Goal: Task Accomplishment & Management: Use online tool/utility

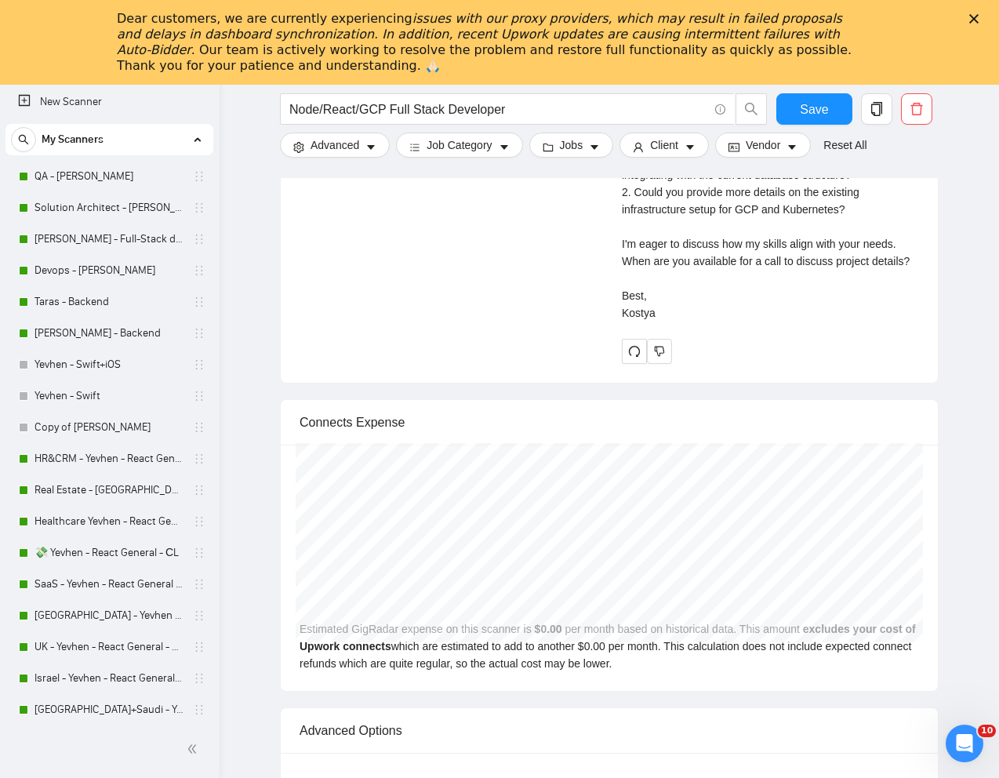
scroll to position [1862, 0]
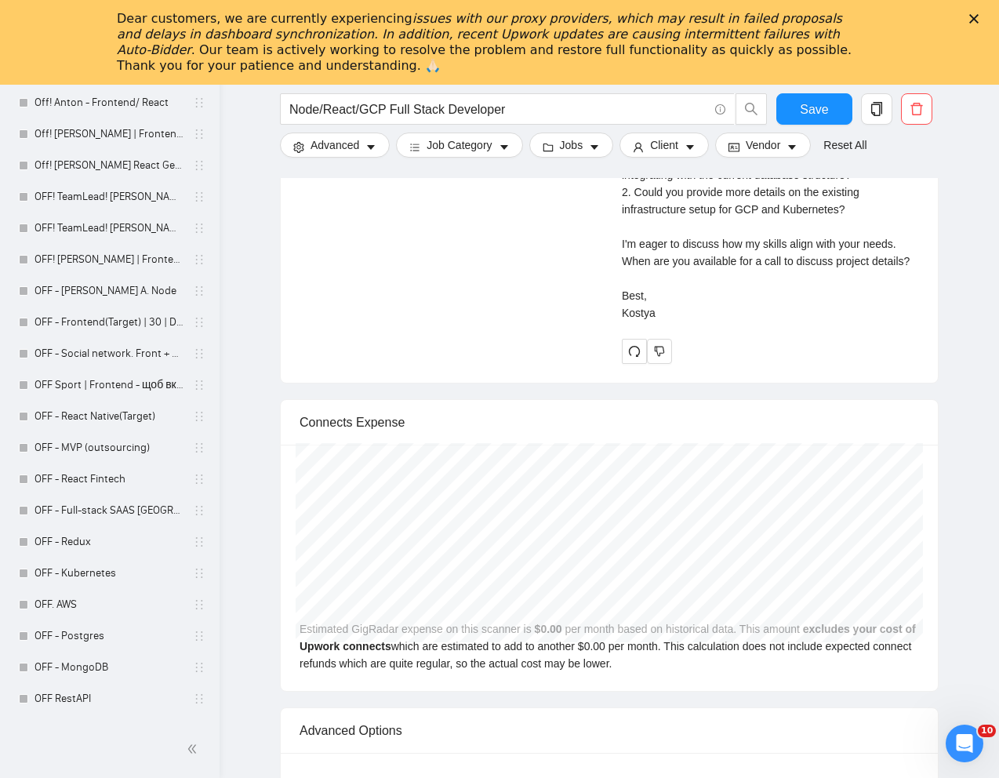
click at [976, 13] on div "Dear customers, we are currently experiencing issues with our proxy providers, …" at bounding box center [499, 42] width 999 height 72
click at [975, 18] on polygon "Закрити" at bounding box center [973, 18] width 9 height 9
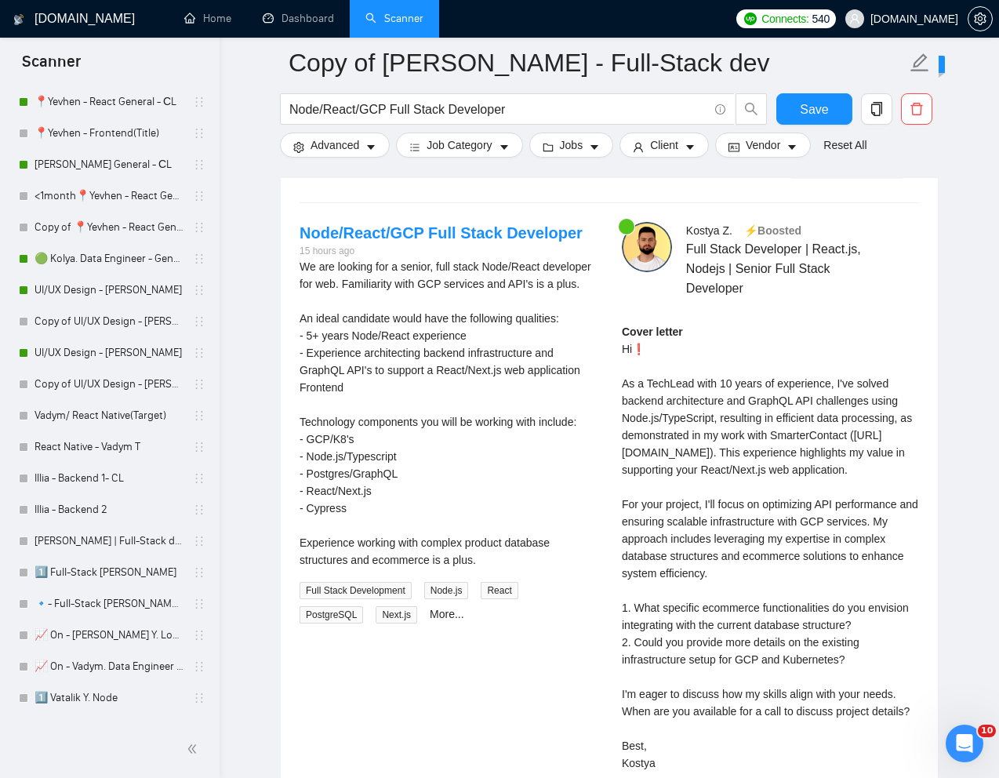
scroll to position [489, 0]
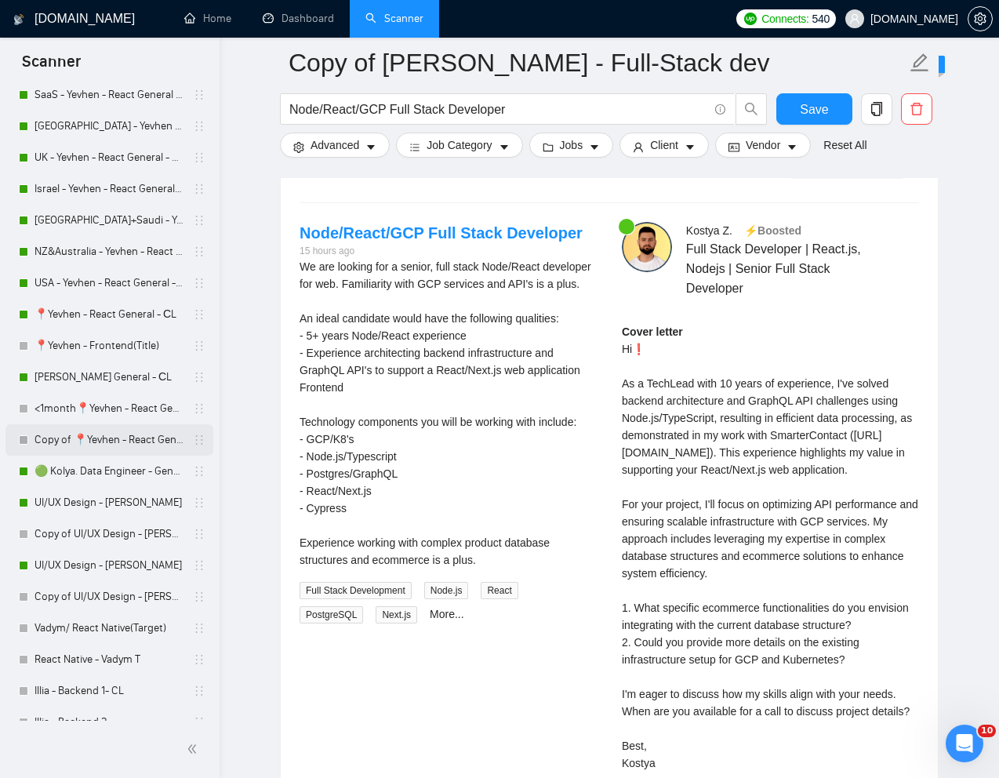
click at [71, 431] on link "Copy of 📍Yevhen - React General - СL" at bounding box center [109, 439] width 149 height 31
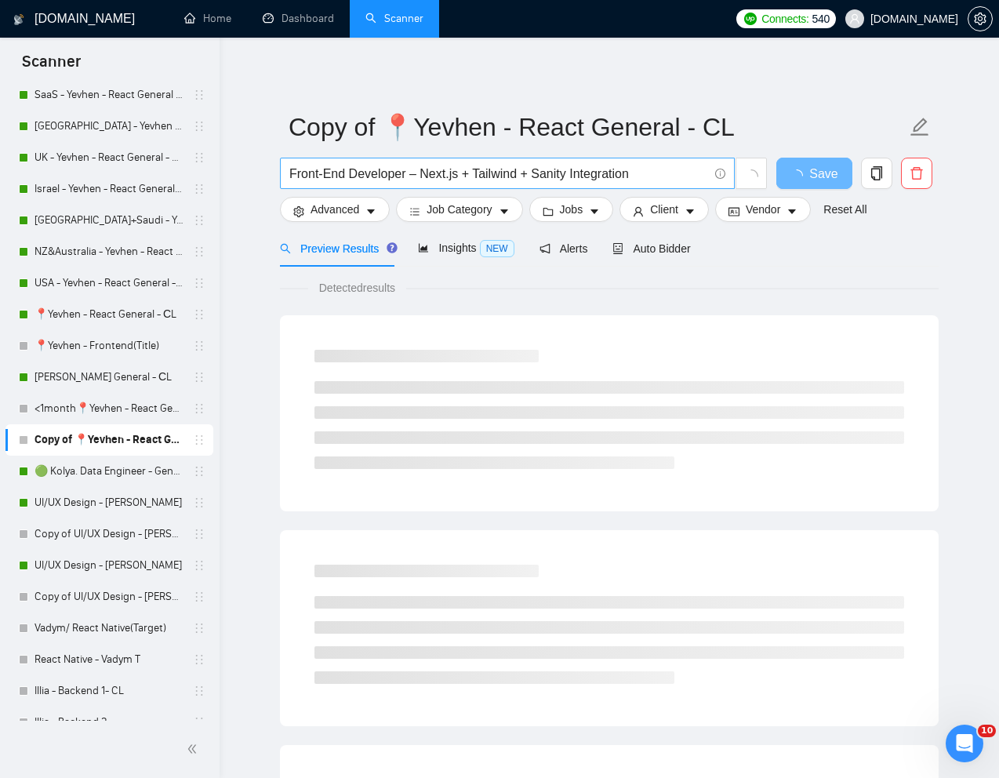
click at [514, 173] on input "Front-End Developer – Next.js + Tailwind + Sanity Integration" at bounding box center [498, 174] width 419 height 20
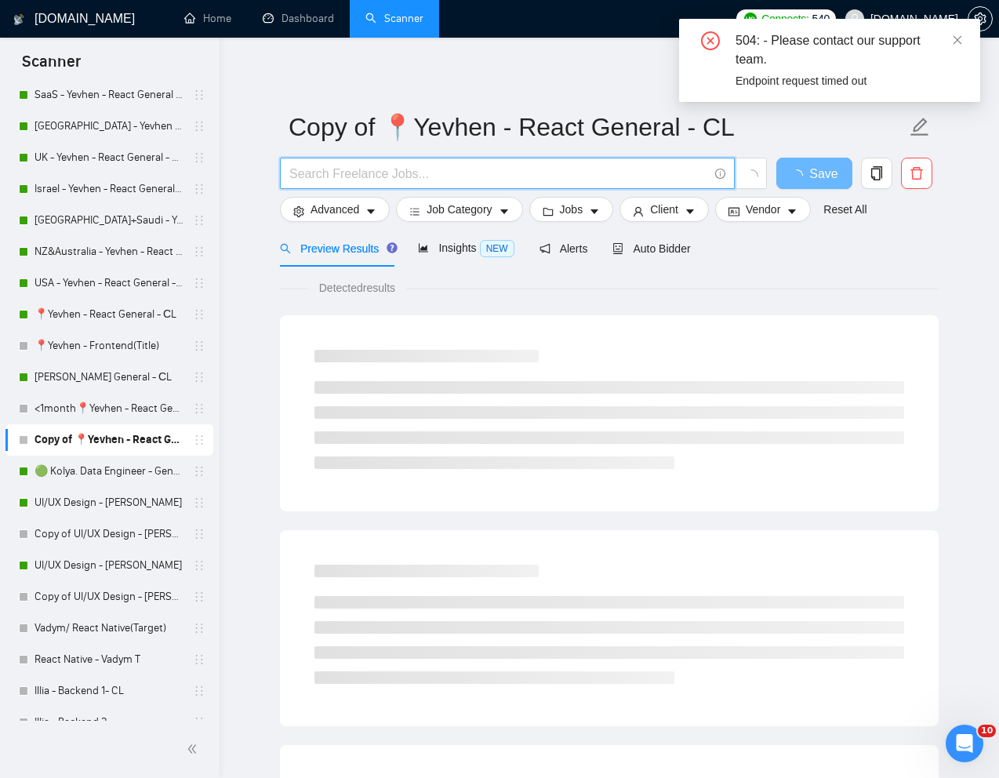
click at [422, 165] on input "text" at bounding box center [498, 174] width 419 height 20
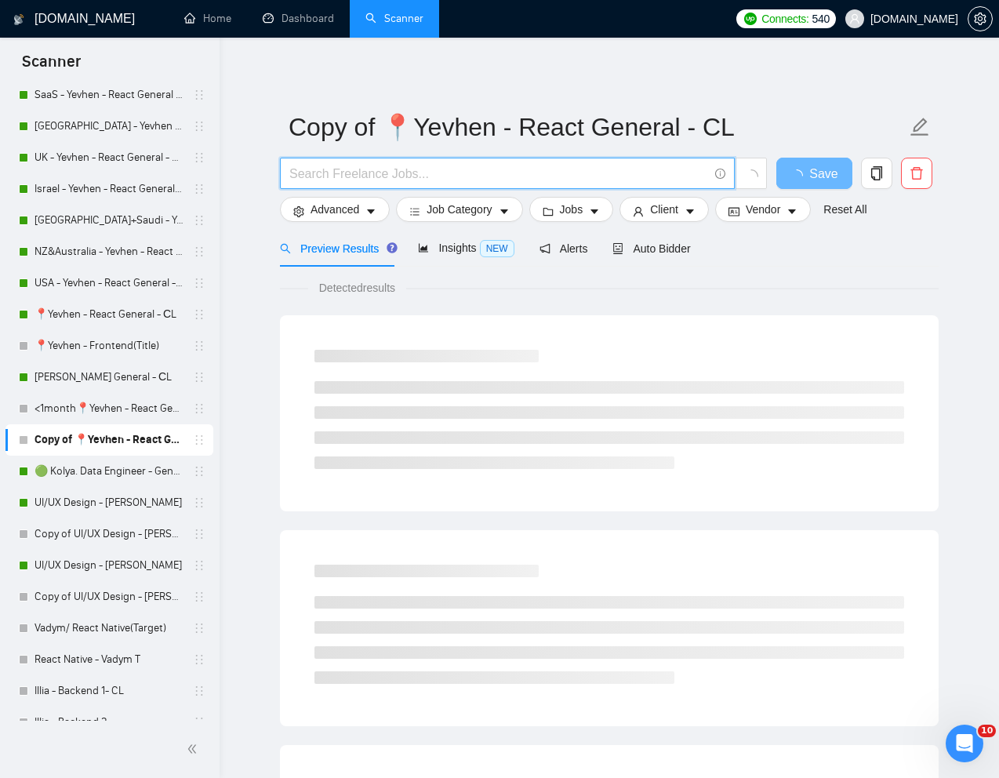
paste input "React/Next.js Developer - Modernise the existing site"
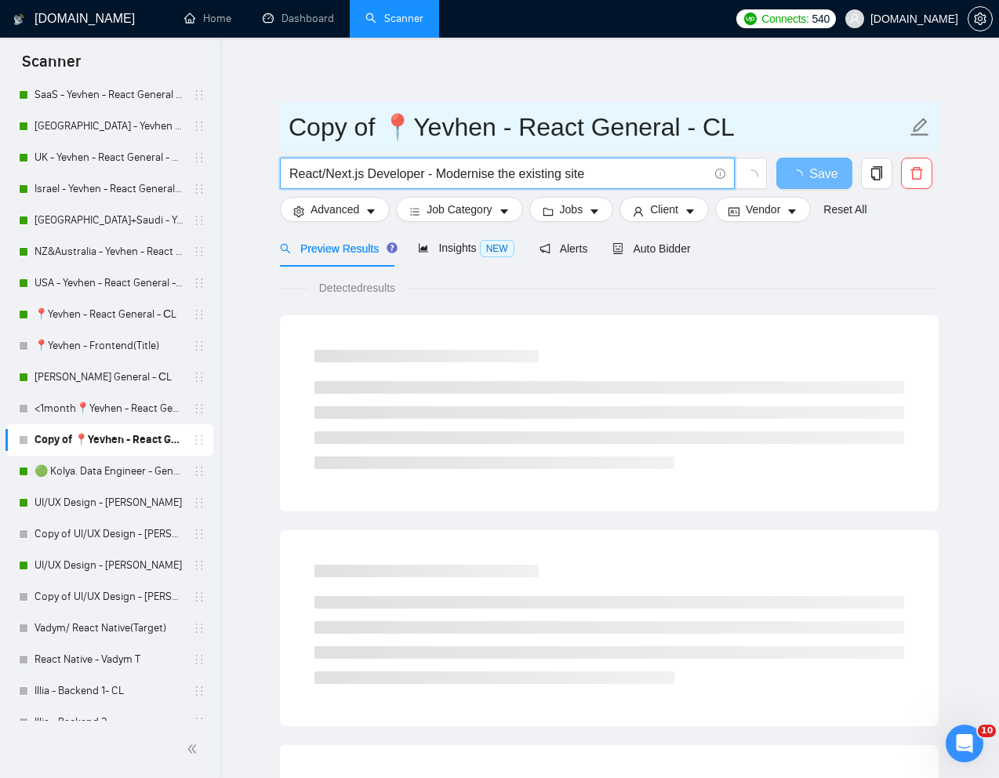
type input "React/Next.js Developer - Modernise the existing site"
click at [805, 113] on input "Copy of 📍Yevhen - React General - СL" at bounding box center [598, 126] width 618 height 39
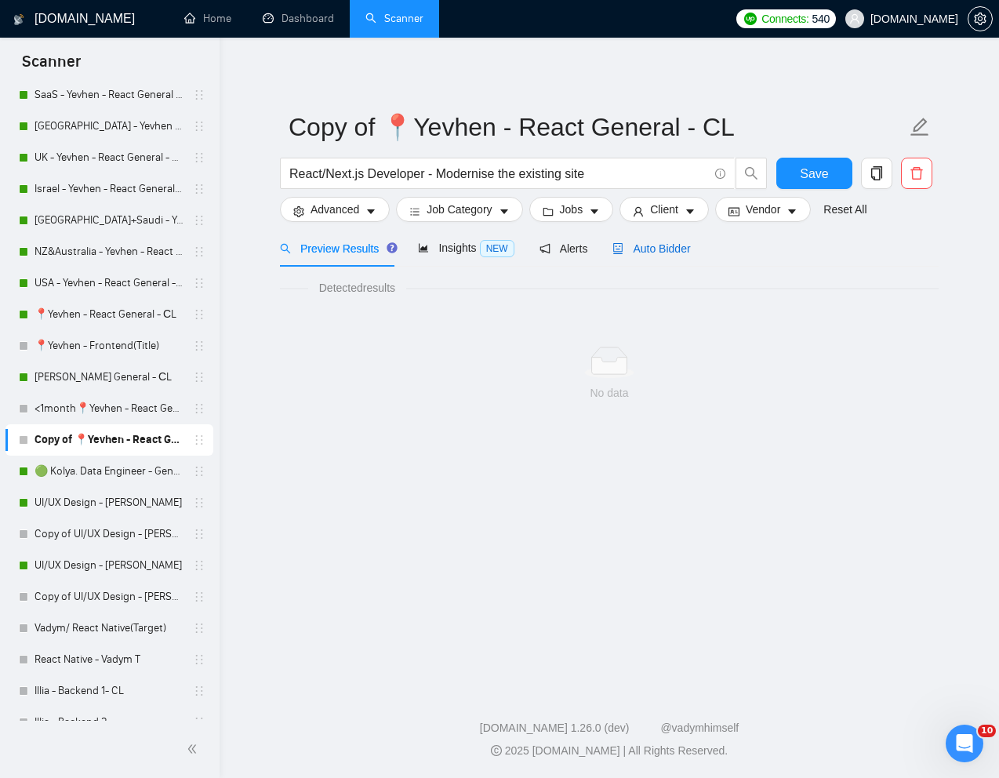
click at [670, 250] on span "Auto Bidder" at bounding box center [652, 248] width 78 height 13
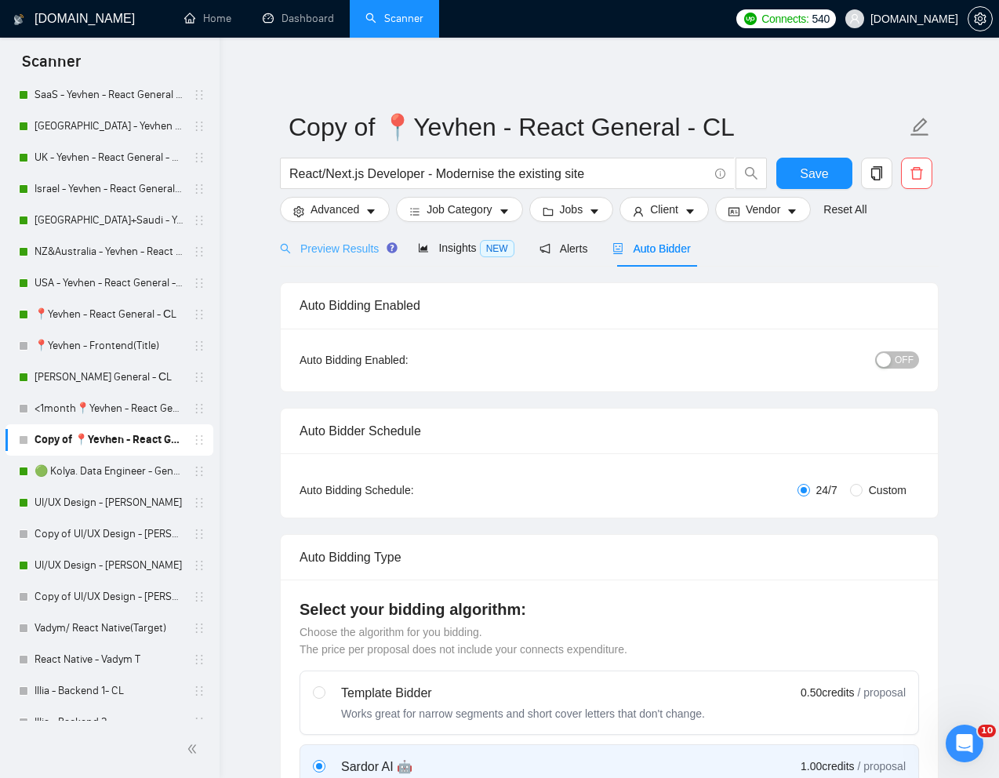
click at [349, 238] on div "Preview Results" at bounding box center [336, 248] width 113 height 37
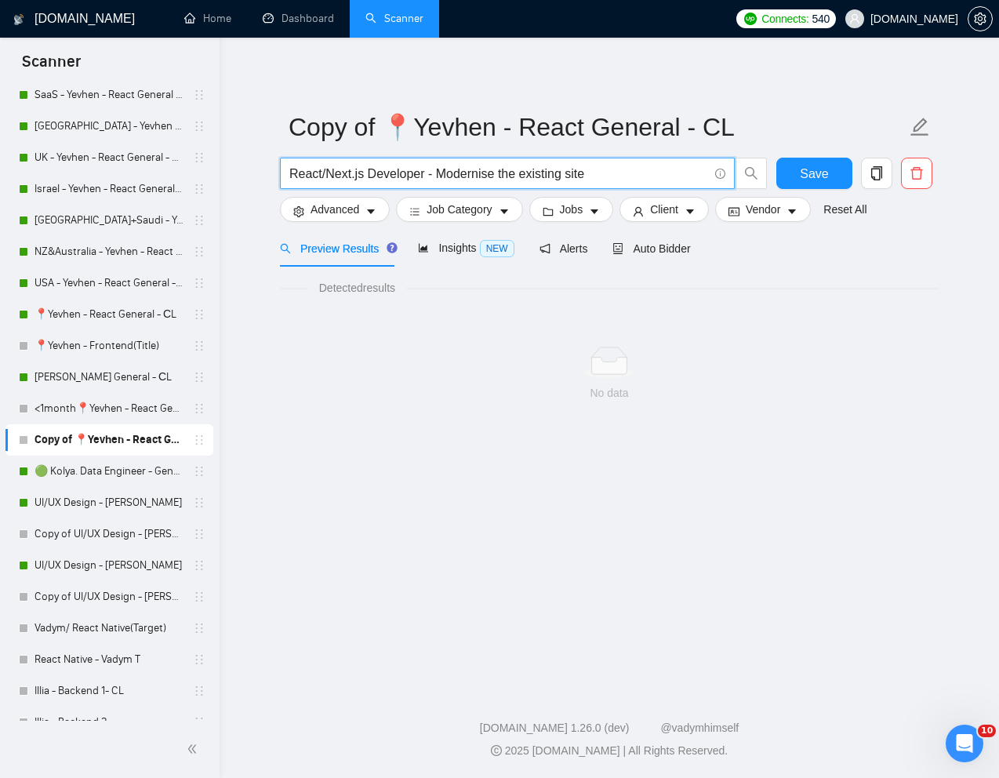
click at [435, 175] on input "React/Next.js Developer - Modernise the existing site" at bounding box center [498, 174] width 419 height 20
drag, startPoint x: 428, startPoint y: 171, endPoint x: 282, endPoint y: 176, distance: 146.7
click at [282, 176] on span "React/Next.js Developer Modernise the existing site" at bounding box center [507, 173] width 455 height 31
type input "Modernise the existing site"
click at [311, 211] on span "Advanced" at bounding box center [335, 209] width 49 height 17
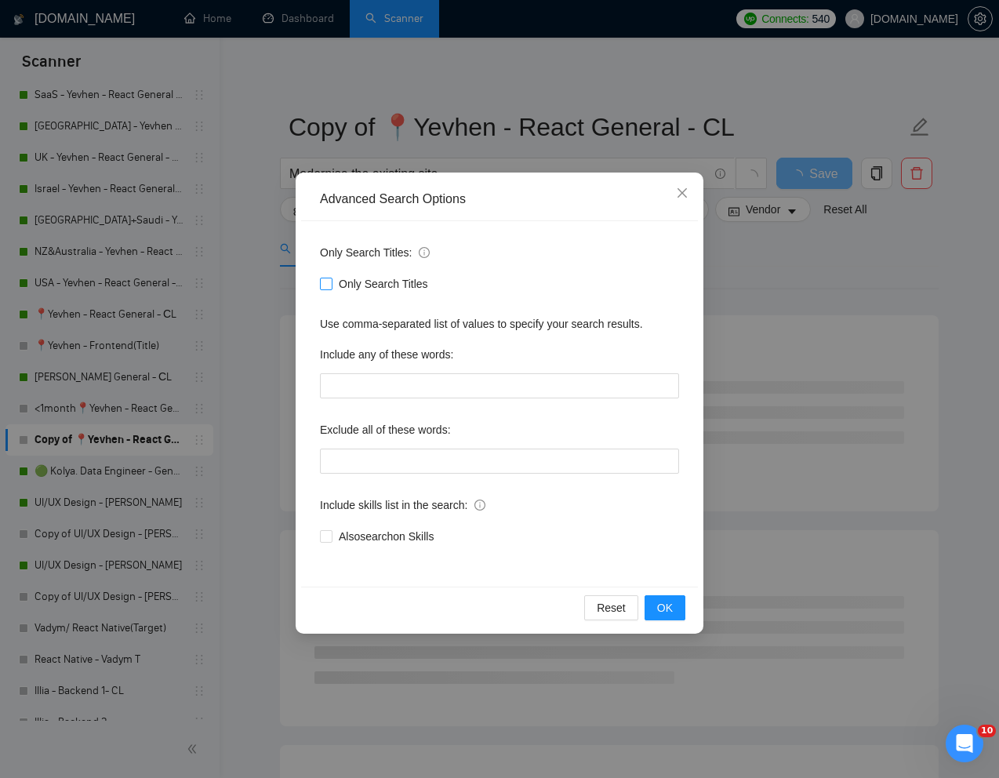
click at [325, 285] on input "Only Search Titles" at bounding box center [325, 283] width 11 height 11
checkbox input "true"
click at [663, 605] on span "OK" at bounding box center [665, 607] width 16 height 17
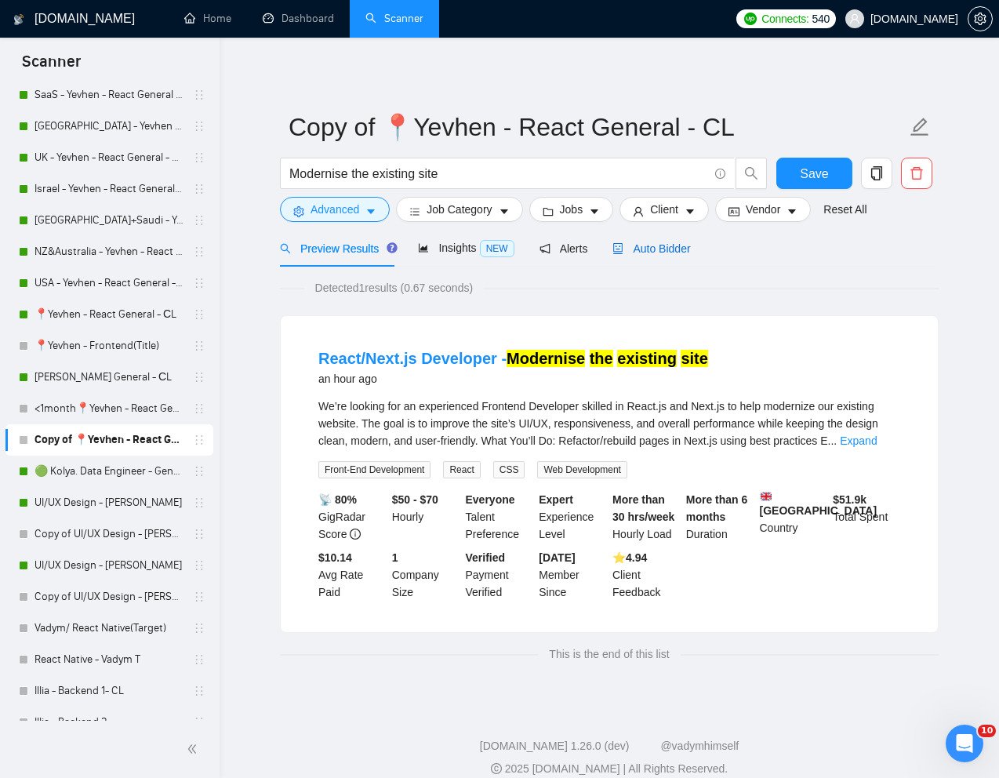
click at [688, 243] on span "Auto Bidder" at bounding box center [652, 248] width 78 height 13
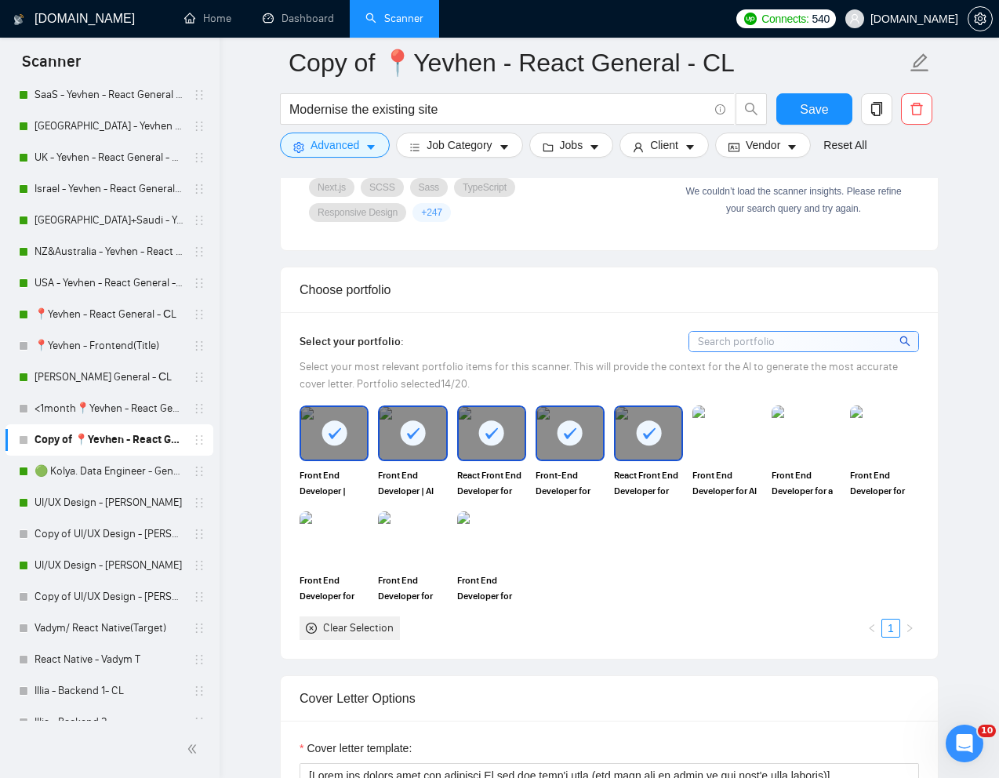
scroll to position [1253, 0]
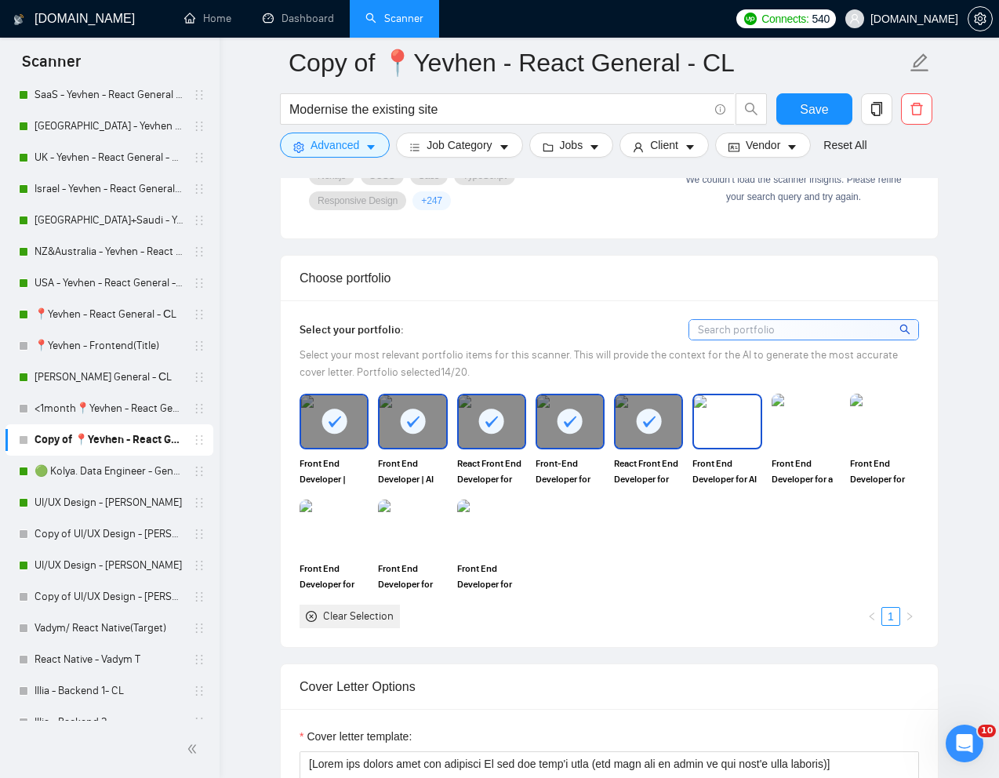
click at [726, 447] on img at bounding box center [727, 421] width 66 height 52
click at [786, 448] on img at bounding box center [806, 421] width 69 height 55
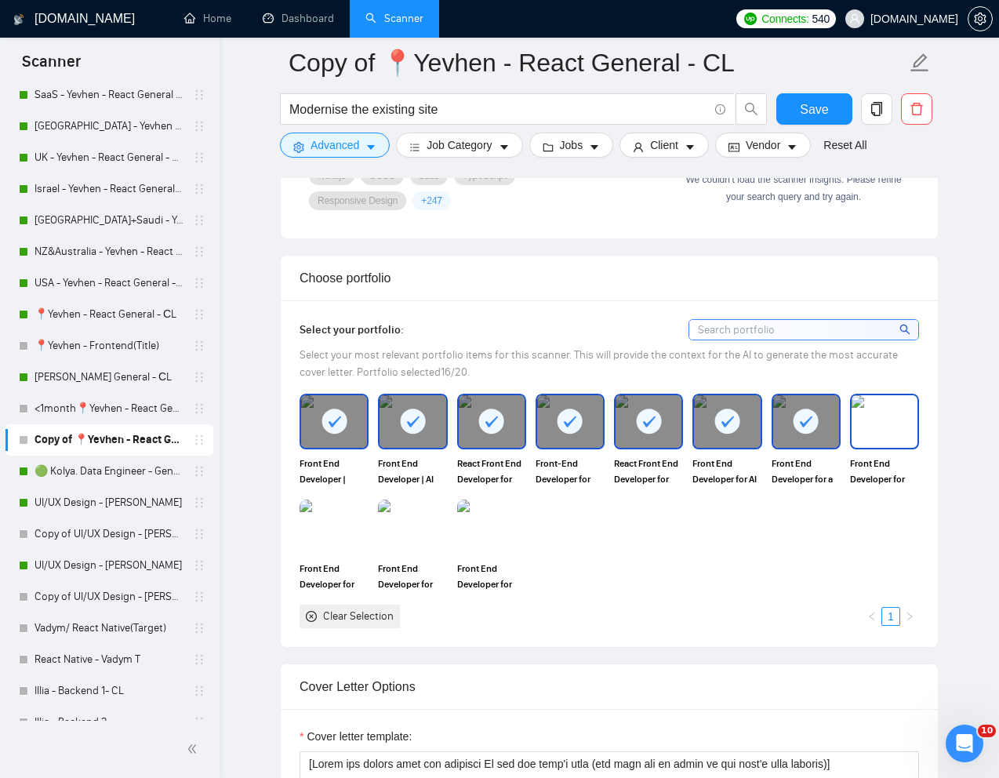
click at [904, 447] on img at bounding box center [885, 421] width 66 height 52
click at [497, 541] on img at bounding box center [492, 527] width 66 height 52
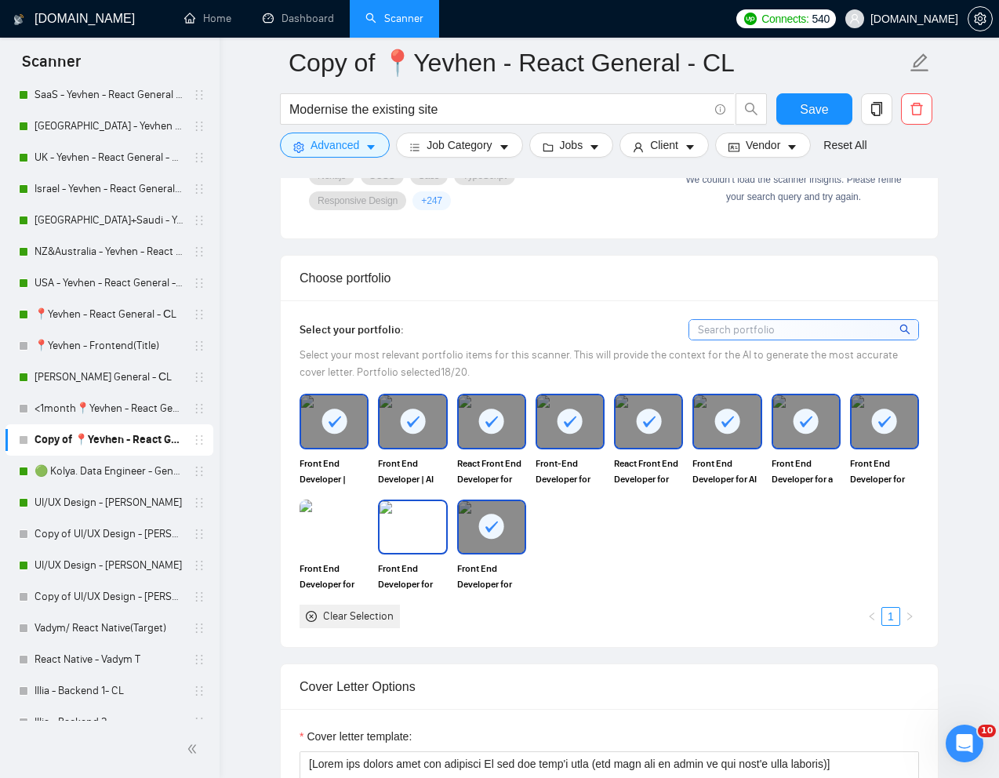
click at [415, 541] on img at bounding box center [413, 527] width 66 height 52
click at [353, 541] on img at bounding box center [334, 527] width 69 height 55
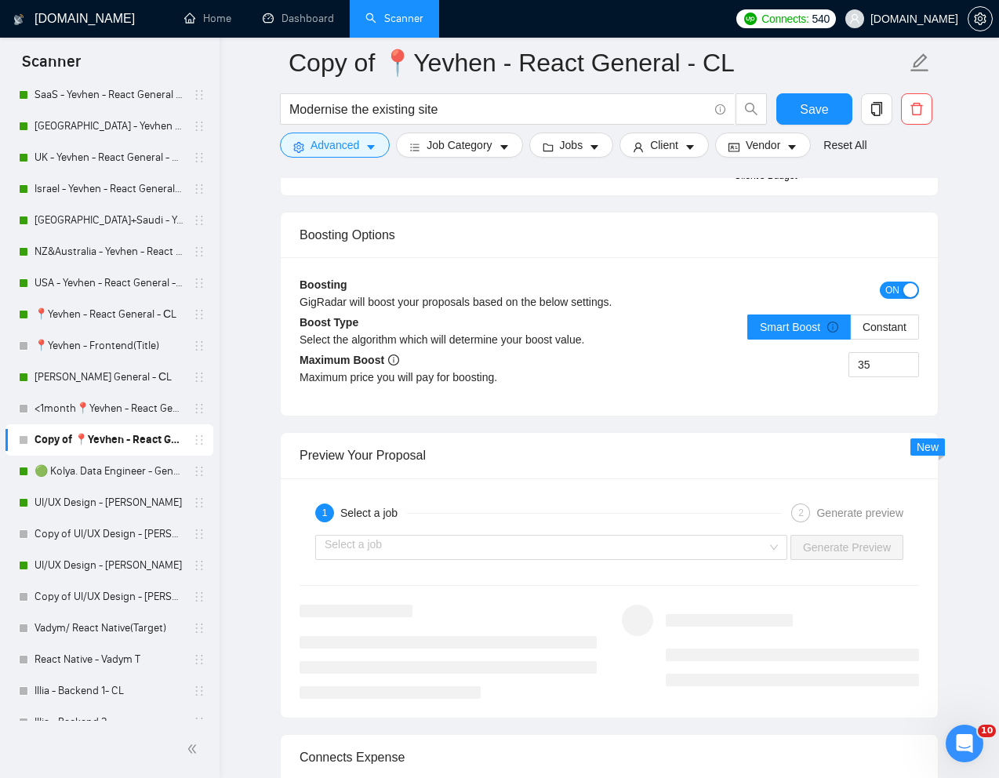
scroll to position [2851, 0]
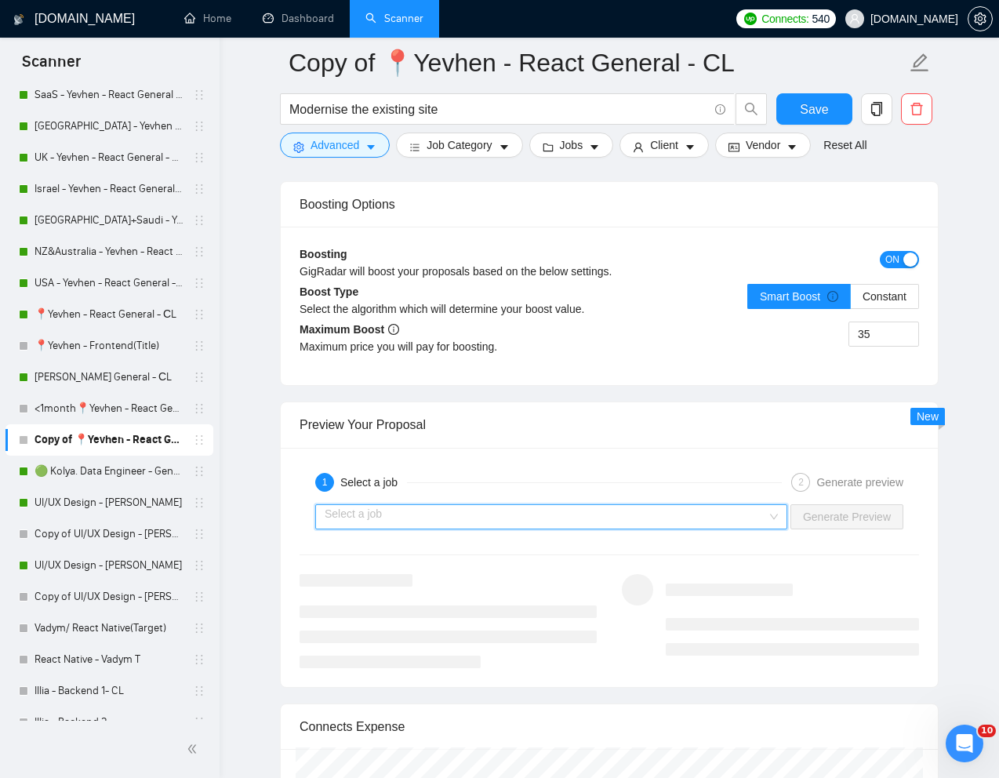
click at [504, 529] on input "search" at bounding box center [546, 517] width 442 height 24
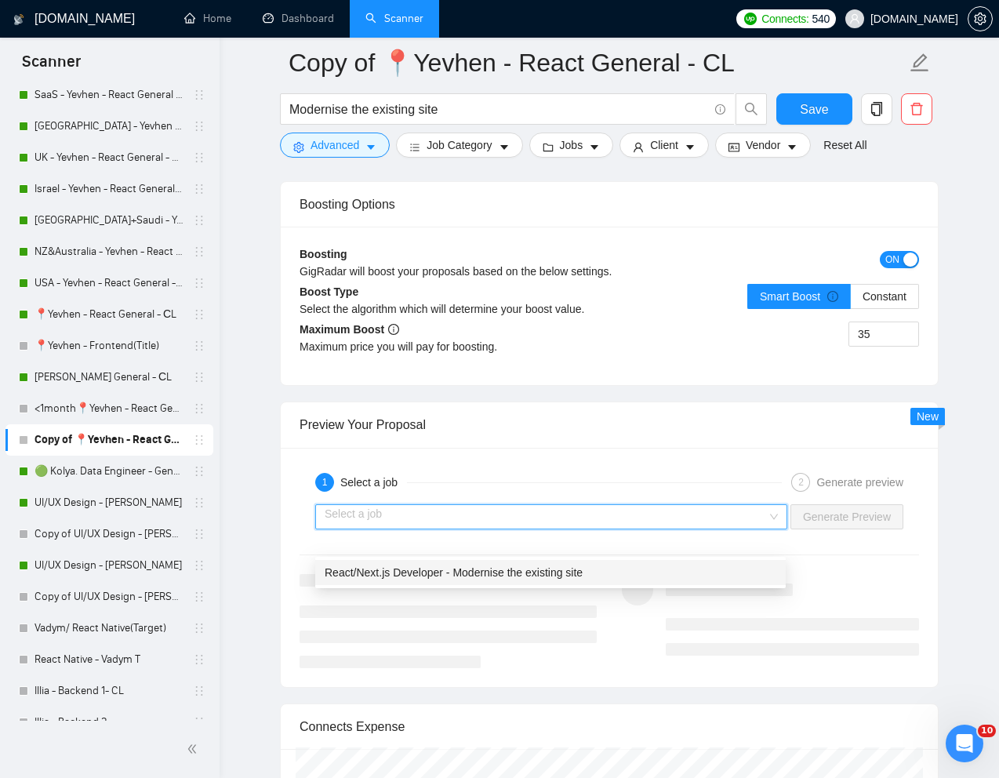
click at [435, 583] on div "React/Next.js Developer - Modernise the existing site" at bounding box center [550, 572] width 471 height 25
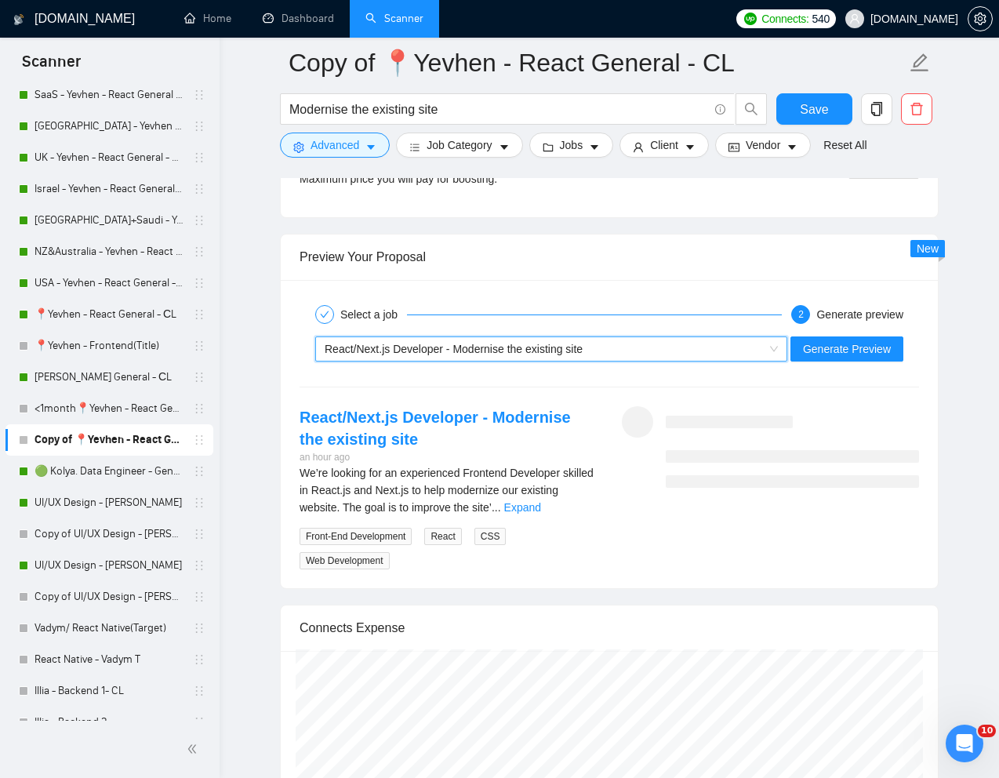
scroll to position [3041, 0]
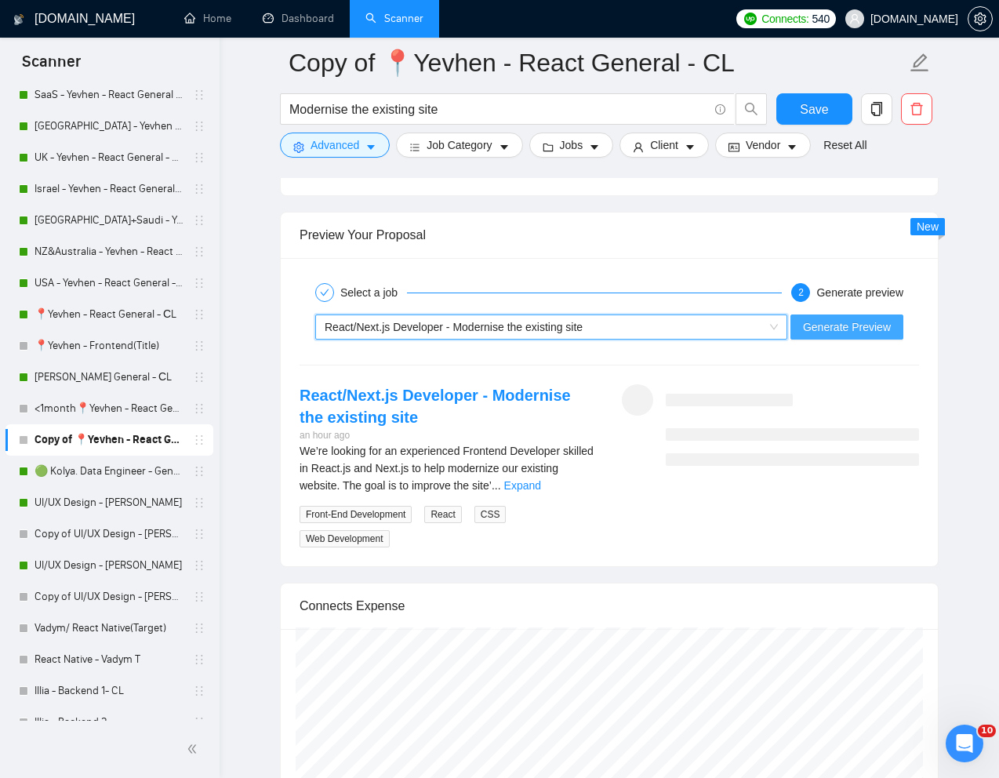
click at [842, 336] on span "Generate Preview" at bounding box center [847, 326] width 88 height 17
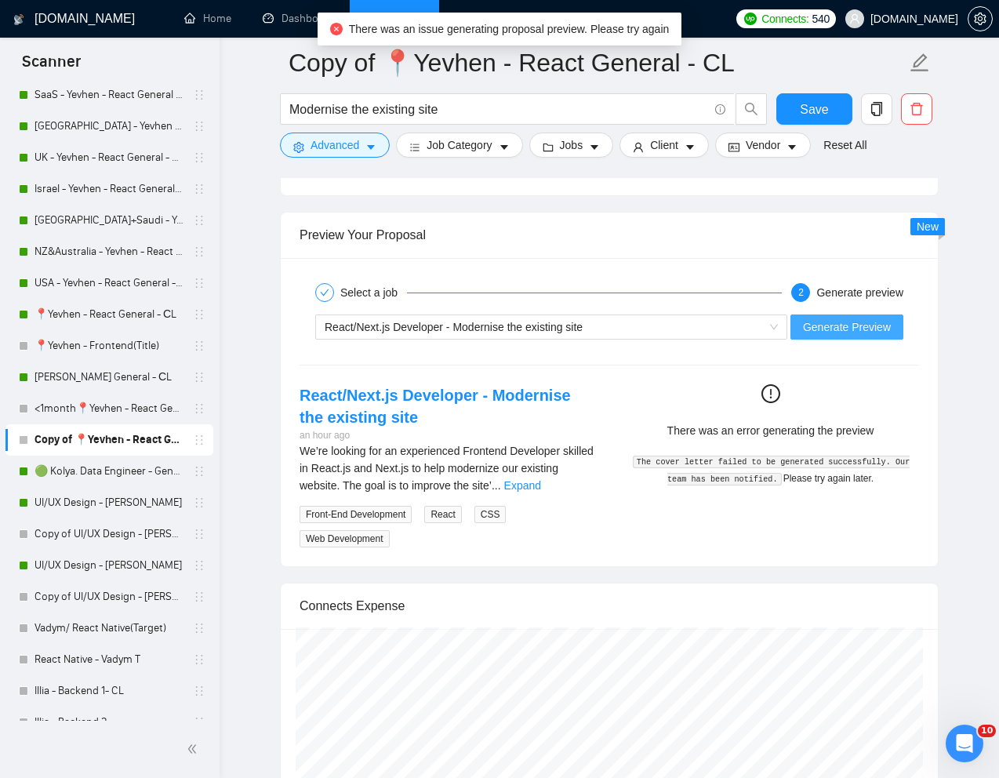
click at [826, 336] on span "Generate Preview" at bounding box center [847, 326] width 88 height 17
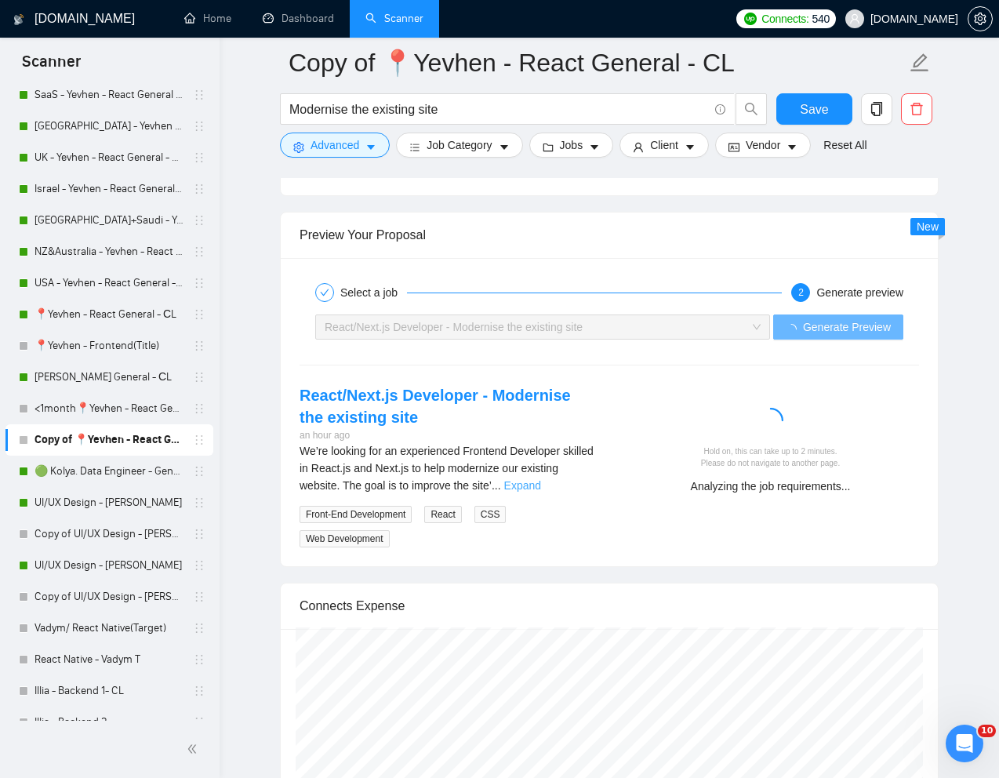
click at [541, 492] on link "Expand" at bounding box center [522, 485] width 37 height 13
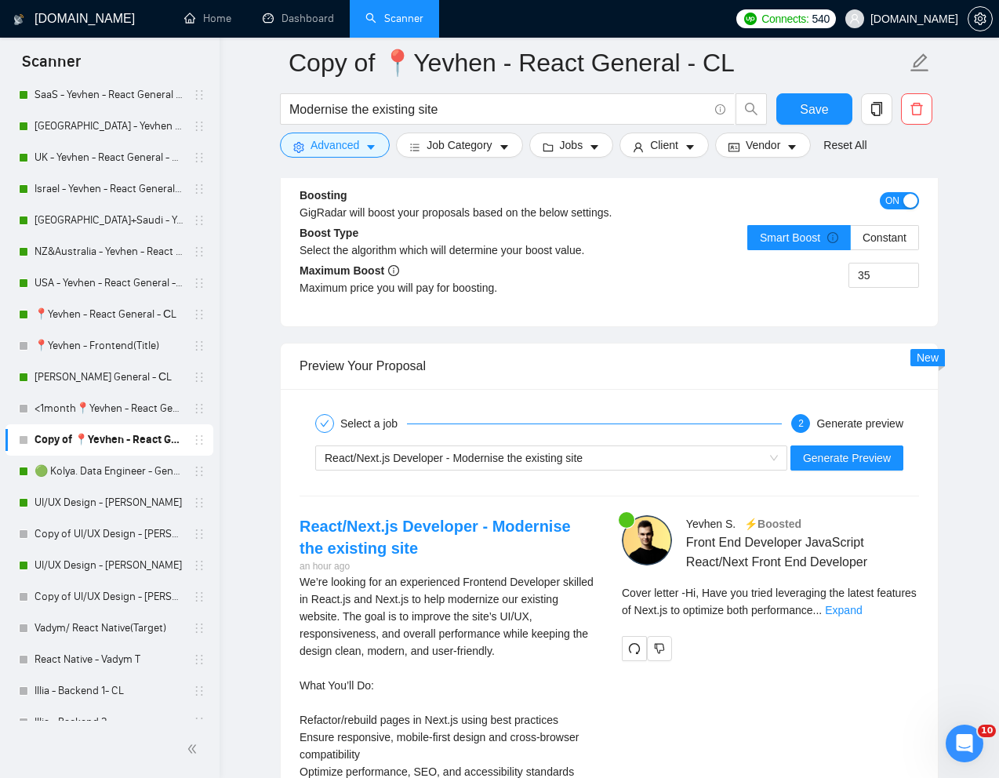
scroll to position [2943, 0]
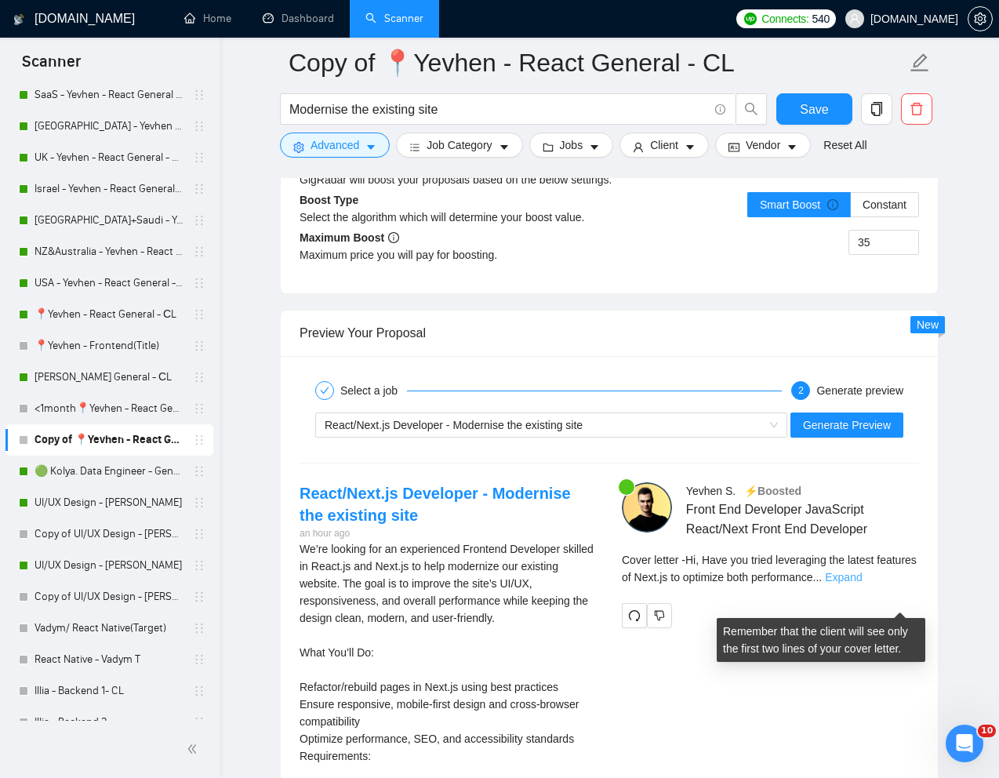
click at [862, 584] on link "Expand" at bounding box center [843, 577] width 37 height 13
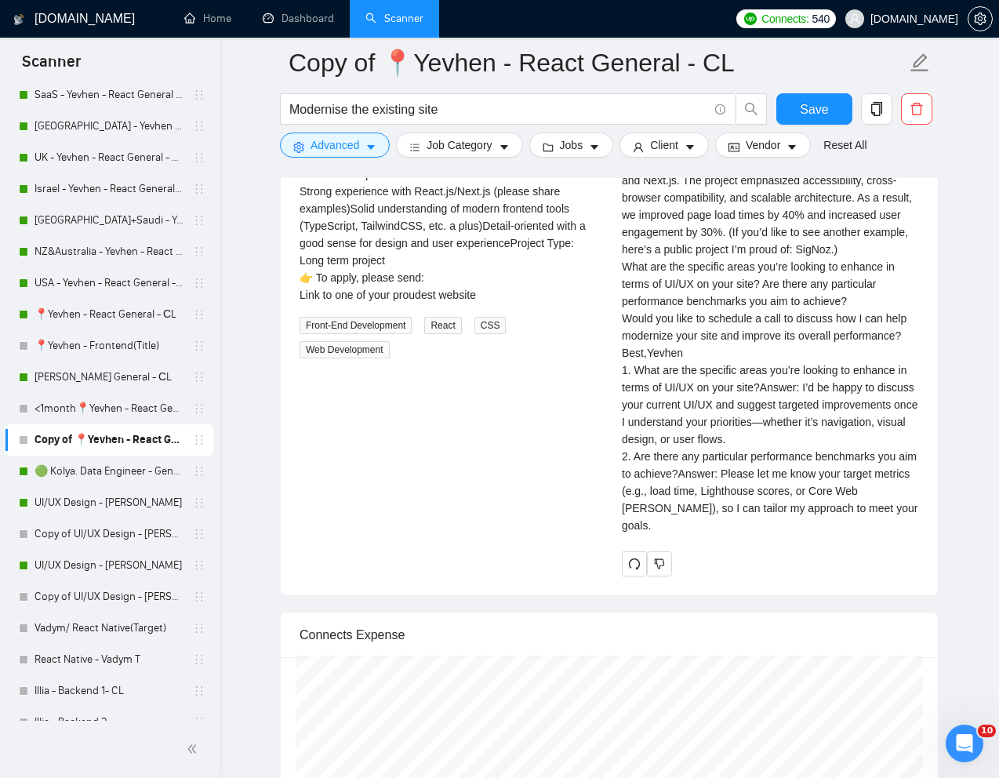
scroll to position [3449, 0]
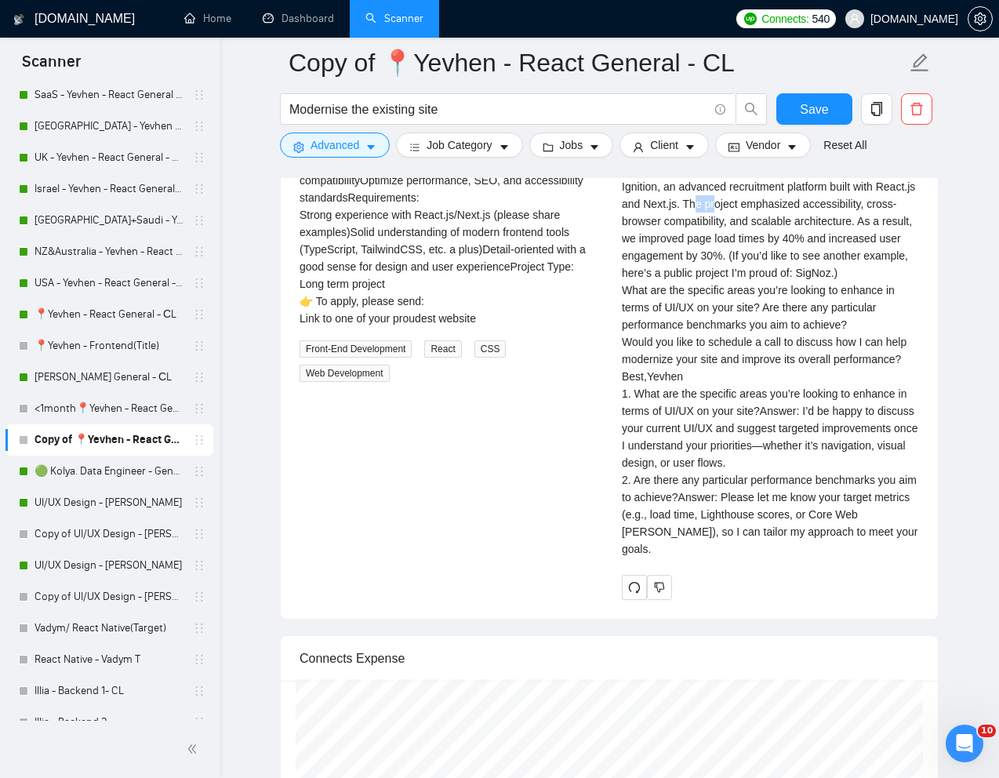
drag, startPoint x: 733, startPoint y: 265, endPoint x: 756, endPoint y: 270, distance: 23.2
click at [756, 270] on div "Cover letter Hi, Have you tried leveraging the latest features of Next.js to op…" at bounding box center [770, 307] width 297 height 500
click at [736, 270] on div "Cover letter Hi, Have you tried leveraging the latest features of Next.js to op…" at bounding box center [770, 307] width 297 height 500
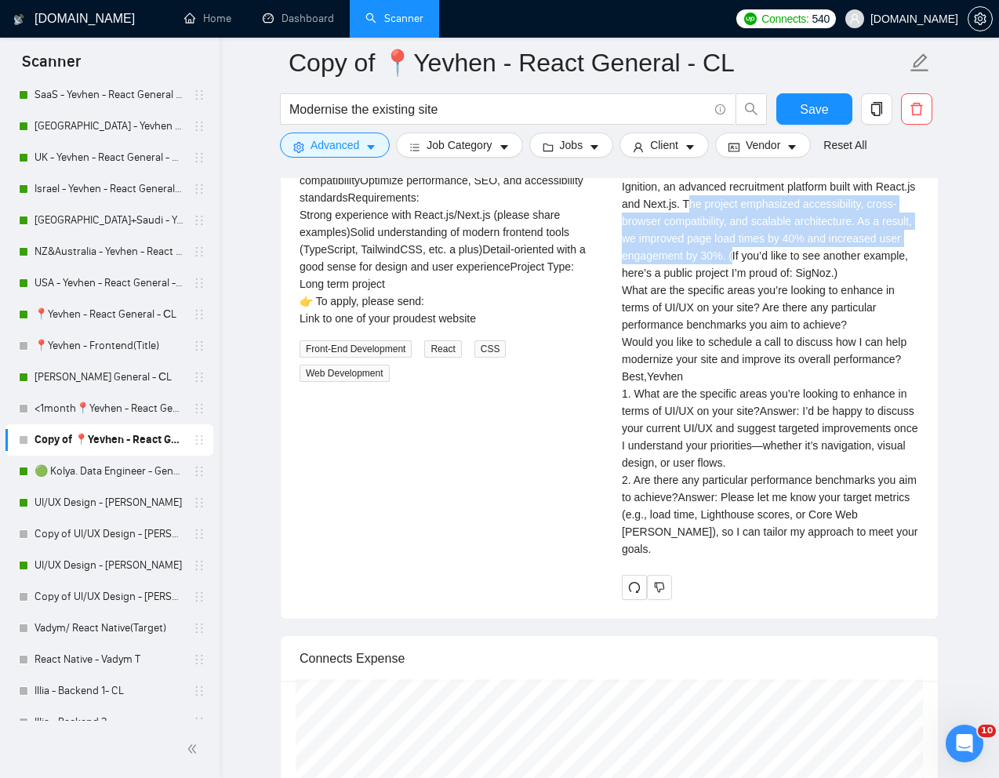
drag, startPoint x: 729, startPoint y: 261, endPoint x: 810, endPoint y: 309, distance: 93.9
click at [810, 309] on div "Cover letter Hi, Have you tried leveraging the latest features of Next.js to op…" at bounding box center [770, 307] width 297 height 500
copy div "The project emphasized accessibility, cross-browser compatibility, and scalable…"
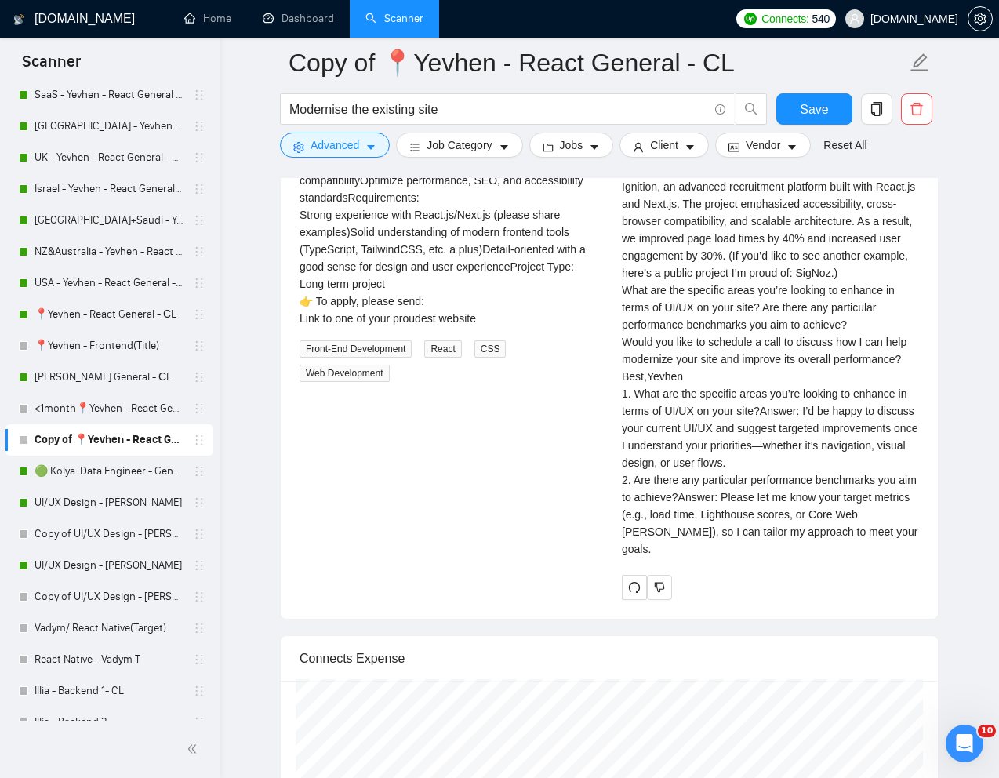
drag, startPoint x: 736, startPoint y: 571, endPoint x: 714, endPoint y: 571, distance: 22.0
click at [736, 558] on div "Cover letter Hi, Have you tried leveraging the latest features of Next.js to op…" at bounding box center [770, 307] width 297 height 500
drag, startPoint x: 633, startPoint y: 558, endPoint x: 664, endPoint y: 558, distance: 31.4
click at [664, 558] on div "Cover letter Hi, Have you tried leveraging the latest features of Next.js to op…" at bounding box center [770, 307] width 297 height 500
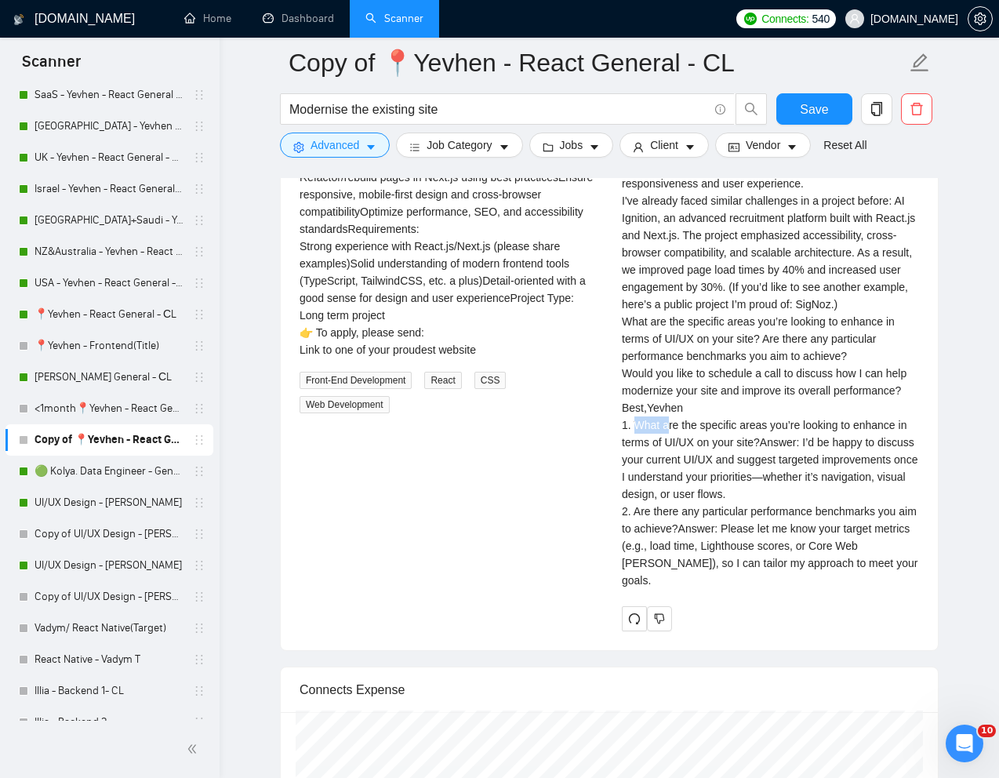
scroll to position [3452, 0]
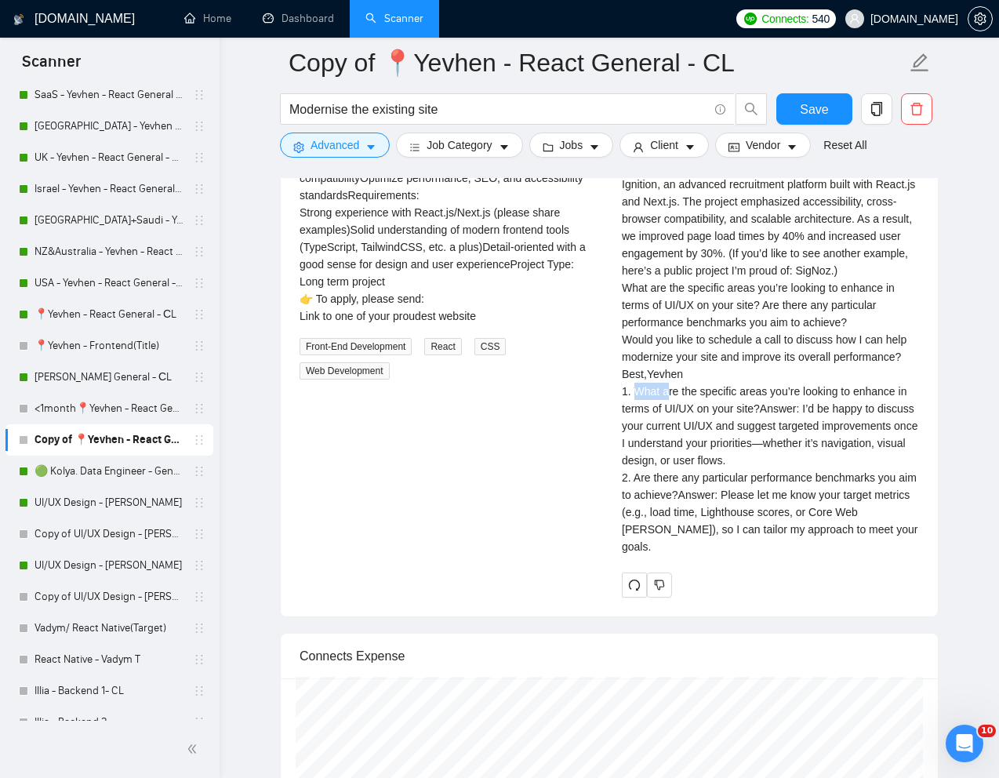
drag, startPoint x: 621, startPoint y: 453, endPoint x: 918, endPoint y: 467, distance: 296.8
click at [918, 467] on div "Cover letter Hi, Have you tried leveraging the latest features of Next.js to op…" at bounding box center [770, 305] width 297 height 500
copy div "Would you like to schedule a call to discuss how I can help modernize your site…"
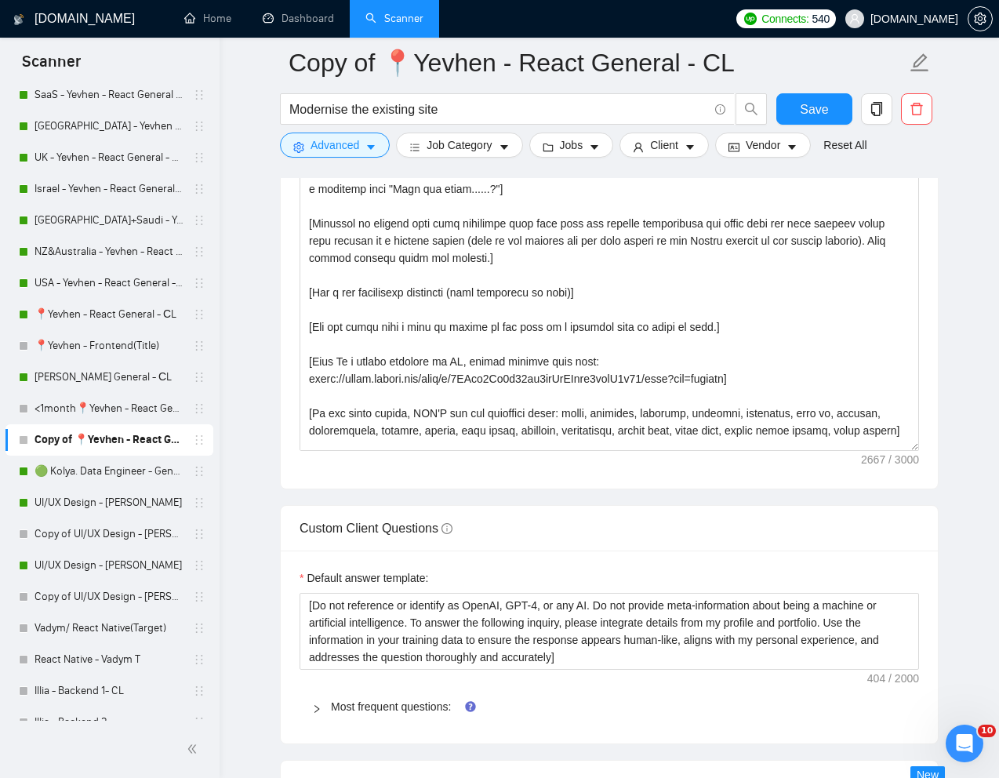
scroll to position [315, 0]
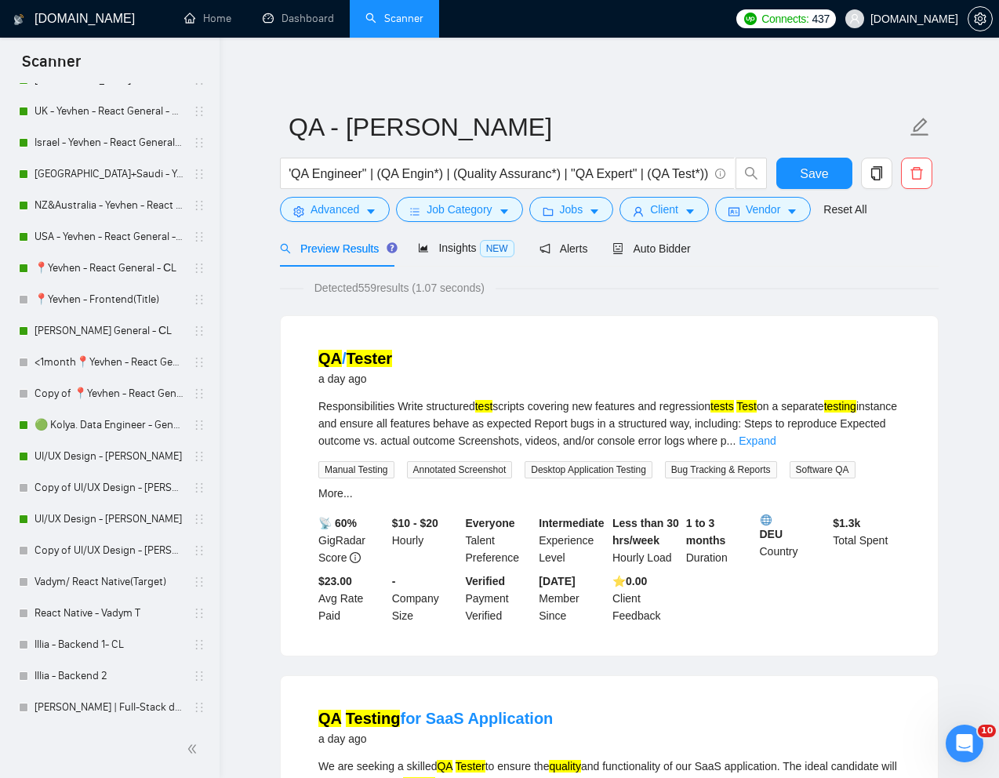
scroll to position [485, 0]
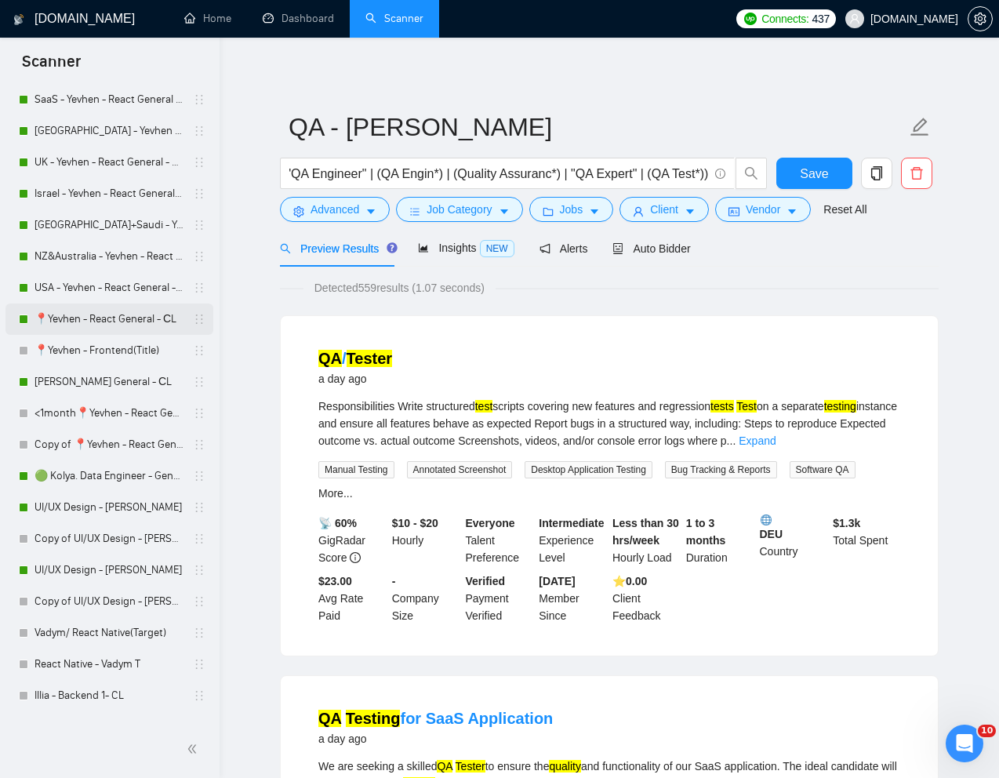
click at [92, 323] on link "📍Yevhen - React General - СL" at bounding box center [109, 319] width 149 height 31
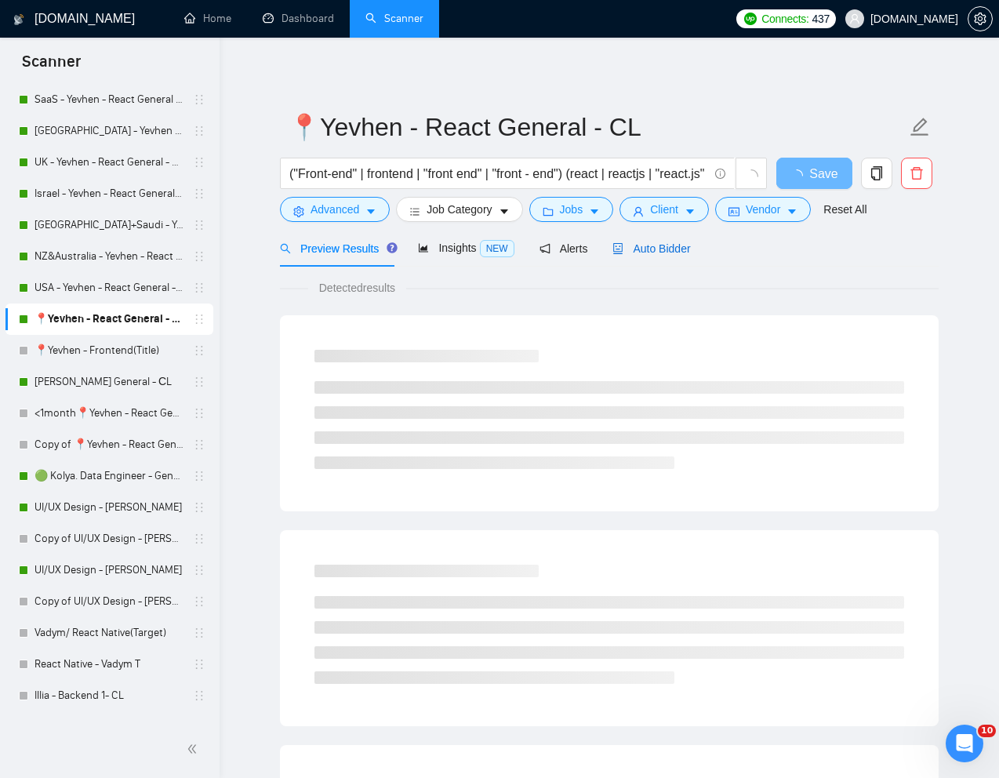
click at [674, 246] on span "Auto Bidder" at bounding box center [652, 248] width 78 height 13
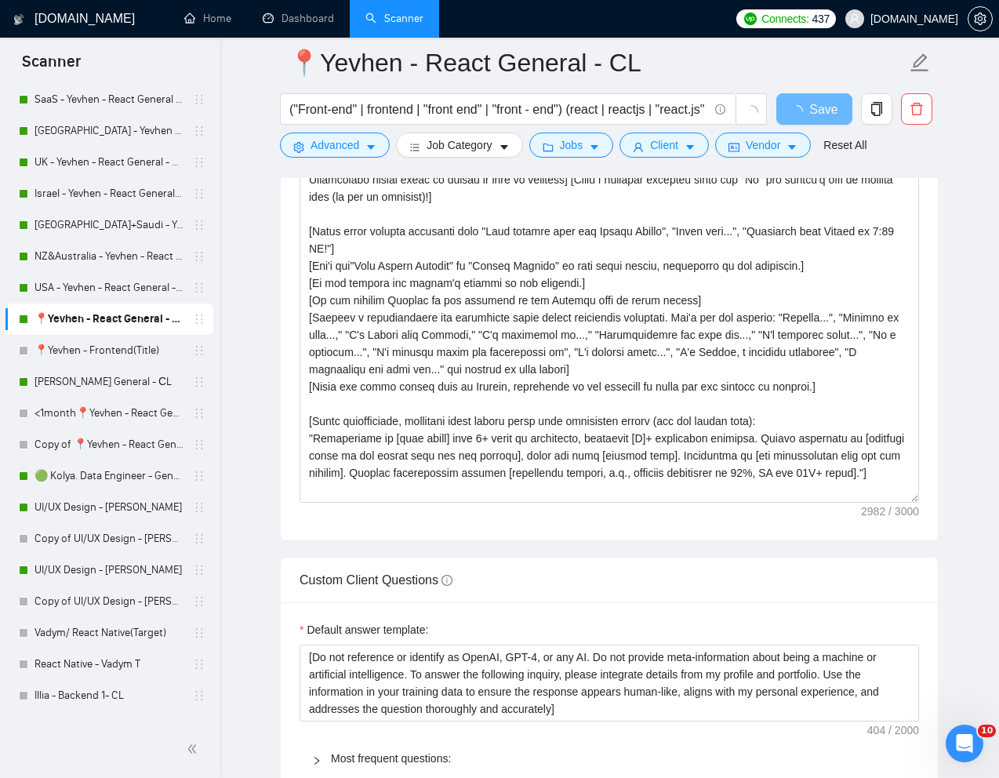
scroll to position [1920, 0]
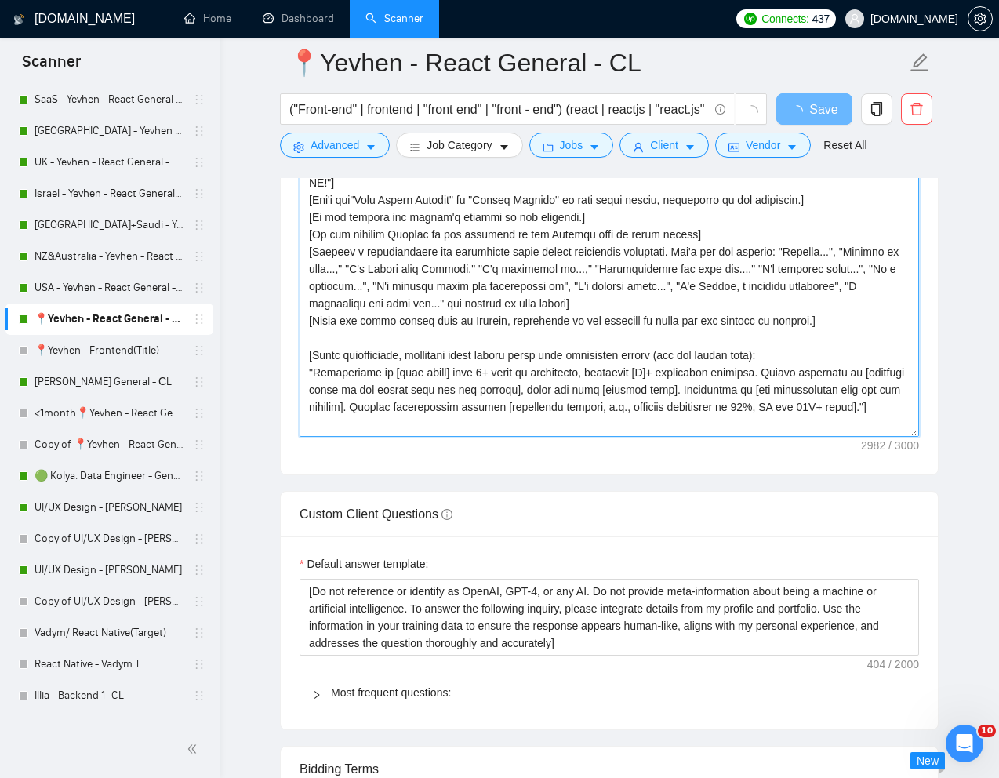
click at [644, 396] on textarea "Cover letter template:" at bounding box center [610, 260] width 620 height 353
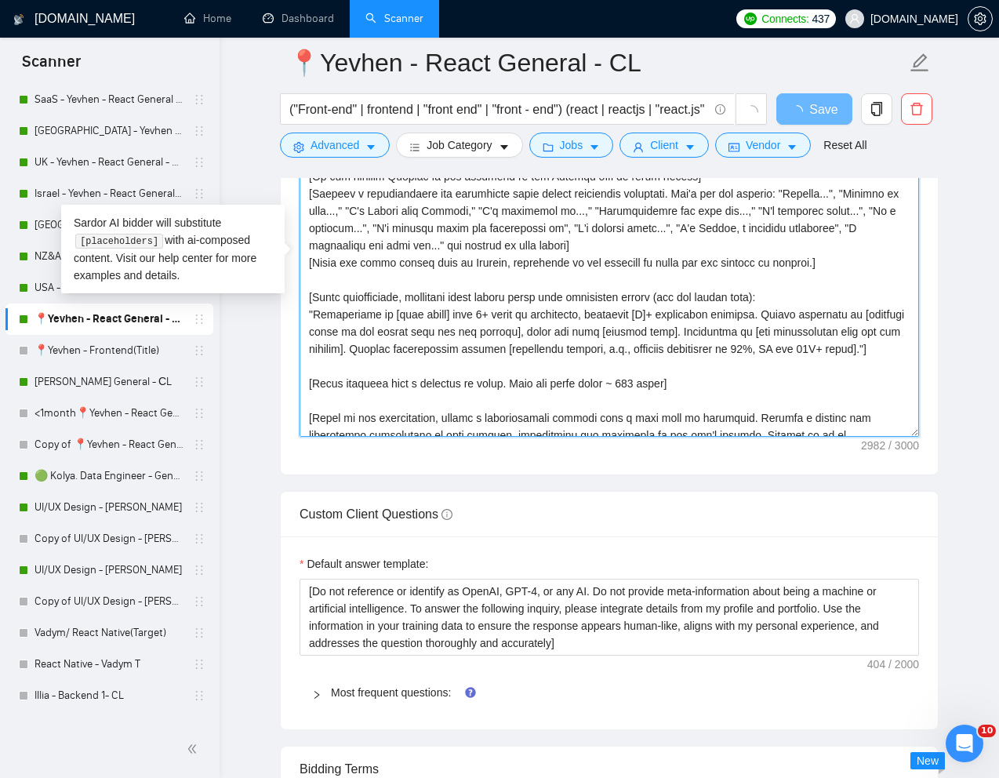
scroll to position [0, 0]
